Goal: Task Accomplishment & Management: Use online tool/utility

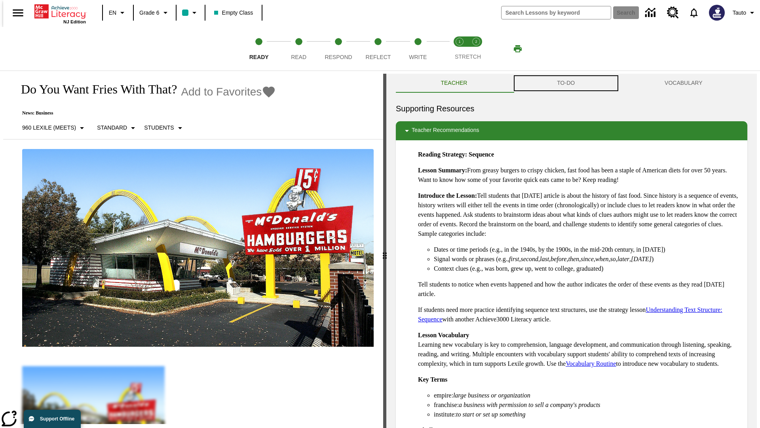
click at [566, 83] on button "TO-DO" at bounding box center [566, 83] width 108 height 19
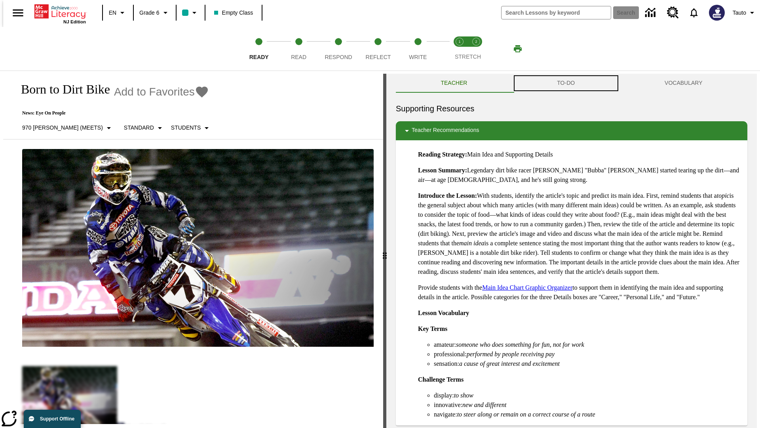
click at [566, 83] on button "TO-DO" at bounding box center [566, 83] width 108 height 19
